Goal: Transaction & Acquisition: Purchase product/service

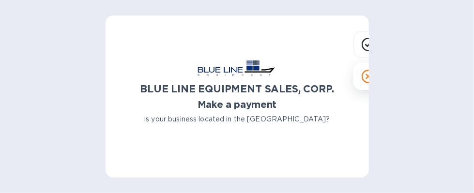
click at [363, 78] on icon at bounding box center [368, 77] width 14 height 14
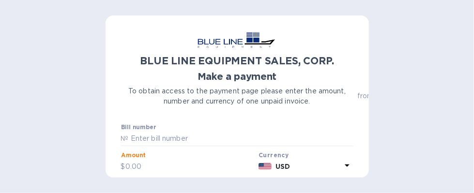
click at [149, 167] on input "text" at bounding box center [190, 167] width 130 height 15
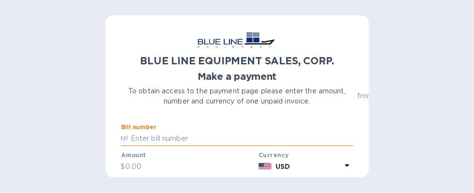
click at [134, 136] on input "text" at bounding box center [241, 139] width 224 height 15
paste input "O43250806796"
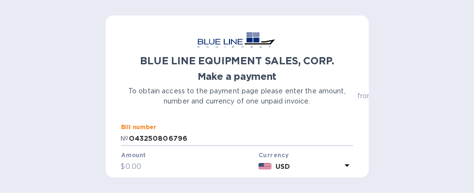
drag, startPoint x: 129, startPoint y: 137, endPoint x: 108, endPoint y: 138, distance: 21.3
click at [108, 138] on div "BLUE LINE EQUIPMENT SALES, CORP. Make a payment To obtain access to the payment…" at bounding box center [236, 96] width 263 height 162
type input "O43250806796"
drag, startPoint x: 147, startPoint y: 165, endPoint x: 127, endPoint y: 166, distance: 19.4
click at [127, 166] on input "text" at bounding box center [190, 167] width 130 height 15
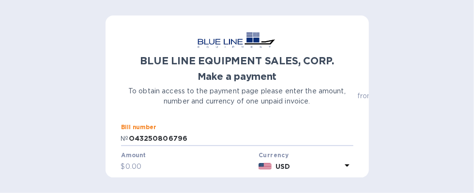
drag, startPoint x: 185, startPoint y: 138, endPoint x: 104, endPoint y: 137, distance: 80.8
click at [104, 137] on div "BLUE LINE EQUIPMENT SALES, CORP. Make a payment To obtain access to the payment…" at bounding box center [237, 96] width 474 height 193
click at [149, 164] on input "text" at bounding box center [190, 167] width 130 height 15
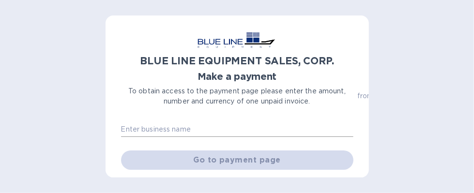
type input "3,600"
click at [194, 133] on input "text" at bounding box center [237, 129] width 232 height 15
type input "MISELU INDUSTRIES INC."
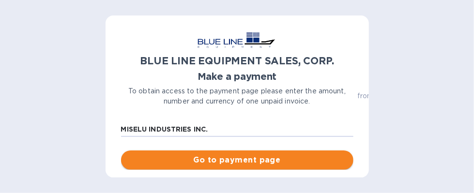
click at [266, 160] on span "Go to payment page" at bounding box center [237, 160] width 217 height 12
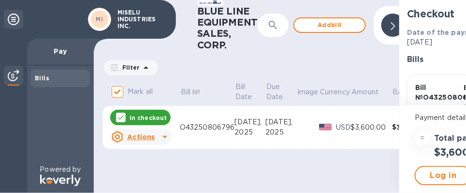
scroll to position [7, 0]
click at [391, 22] on icon at bounding box center [393, 26] width 4 height 8
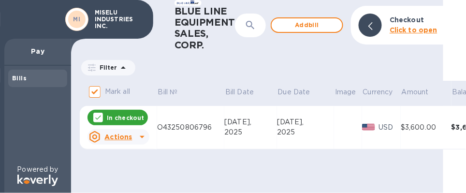
scroll to position [0, 10]
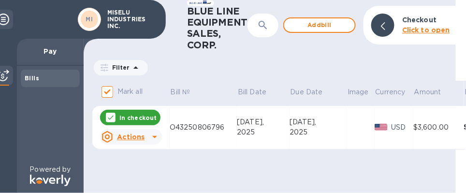
click at [427, 26] on b "Click to open" at bounding box center [427, 30] width 48 height 8
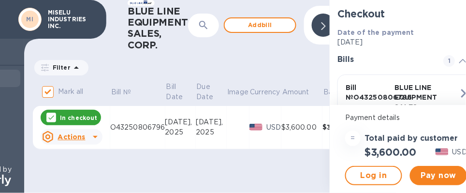
scroll to position [0, 87]
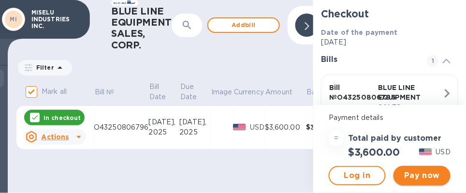
click at [426, 170] on span "Pay now" at bounding box center [423, 176] width 42 height 12
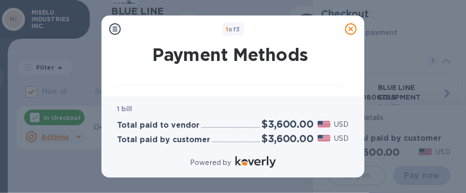
scroll to position [42, 0]
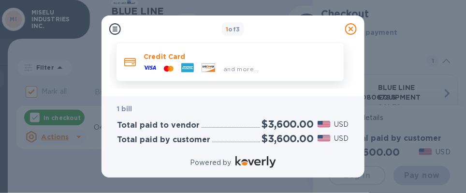
click at [169, 70] on icon at bounding box center [168, 68] width 2 height 4
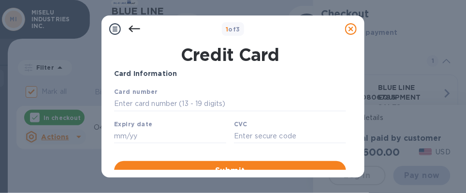
scroll to position [0, 0]
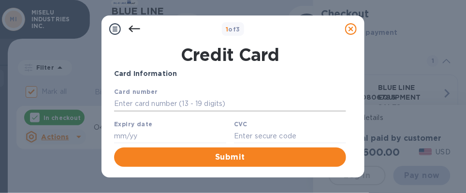
click at [188, 101] on input "text" at bounding box center [230, 103] width 232 height 15
type input "[CREDIT_CARD_NUMBER]"
type input "07/27"
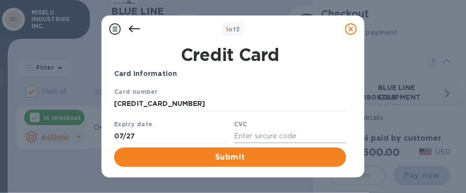
click at [252, 137] on input "text" at bounding box center [290, 135] width 112 height 15
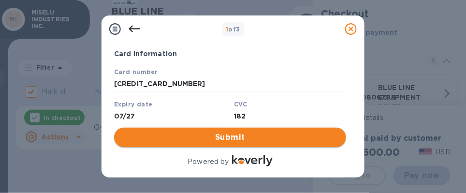
type input "182"
click at [229, 137] on span "Submit" at bounding box center [230, 138] width 217 height 12
